Goal: Task Accomplishment & Management: Complete application form

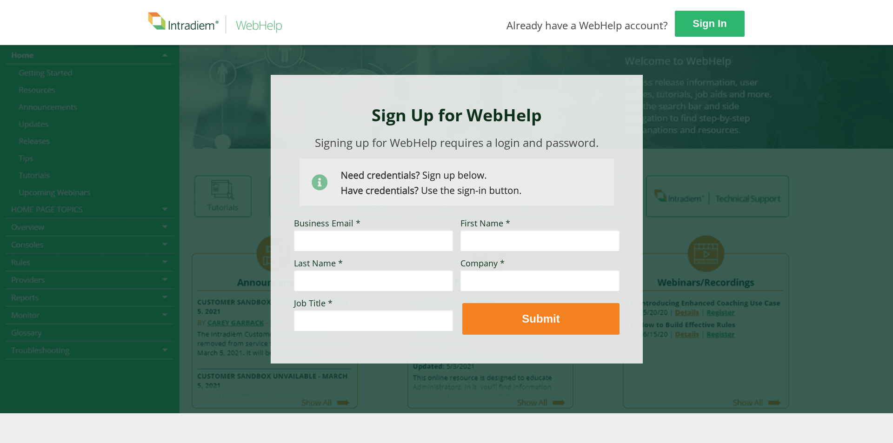
click at [353, 241] on input "Business Email *" at bounding box center [373, 240] width 159 height 21
click at [321, 230] on input "Business Email *" at bounding box center [373, 240] width 159 height 21
click at [319, 241] on input "Business Email *" at bounding box center [373, 240] width 159 height 21
type input "[PERSON_NAME][EMAIL_ADDRESS][PERSON_NAME][DOMAIN_NAME]"
click at [475, 242] on input "First Name *" at bounding box center [540, 240] width 159 height 21
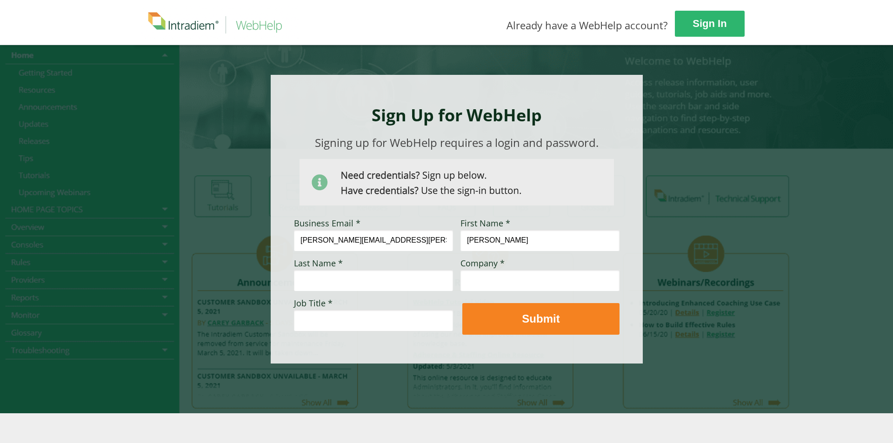
type input "[PERSON_NAME]"
click at [395, 276] on input "Last Name *" at bounding box center [373, 280] width 159 height 21
type input "Lendsey"
click at [490, 274] on input "Company *" at bounding box center [540, 280] width 159 height 21
type input "CVS"
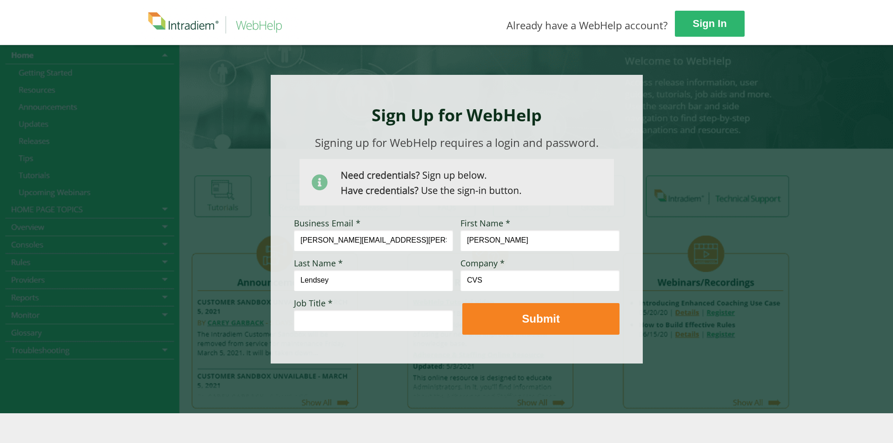
click at [365, 310] on input "Job Title *" at bounding box center [373, 320] width 159 height 21
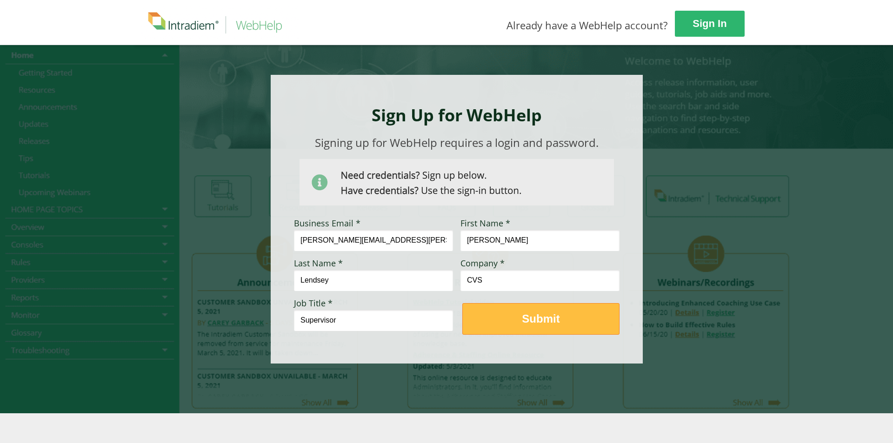
type input "Supervisor"
click at [525, 309] on button "Submit" at bounding box center [540, 319] width 157 height 32
